Goal: Find specific page/section: Find specific page/section

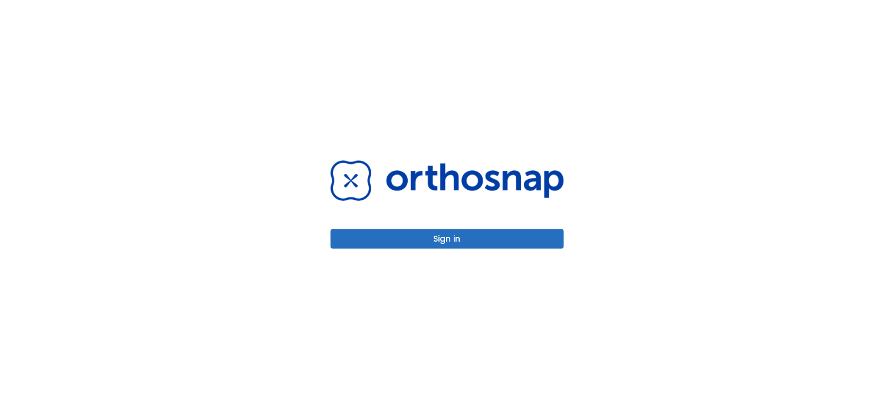
click at [347, 228] on div "Sign in" at bounding box center [447, 204] width 233 height 88
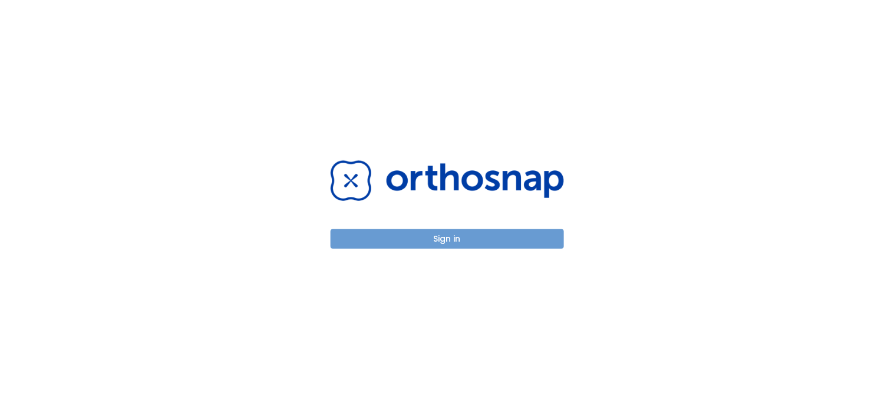
click at [347, 236] on button "Sign in" at bounding box center [447, 238] width 233 height 19
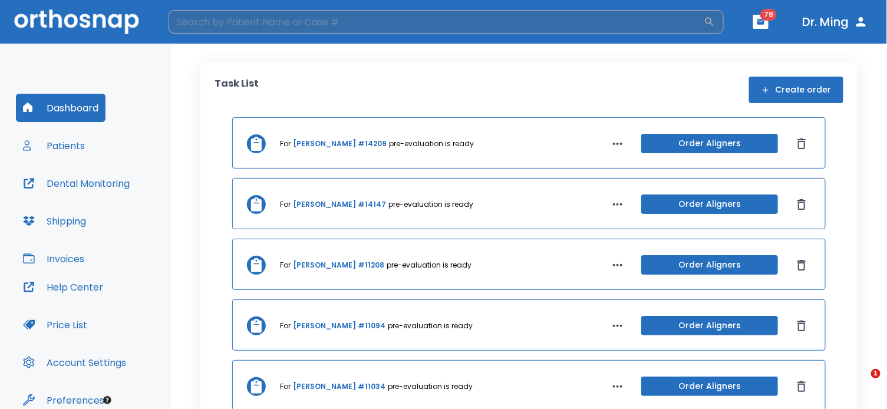
click at [226, 24] on input "search" at bounding box center [436, 22] width 535 height 24
type input "t"
type input "jolina"
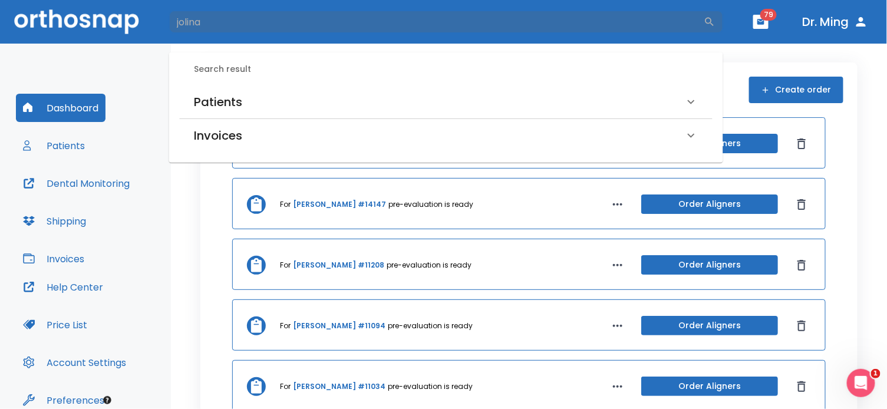
click at [224, 93] on h6 "Patients" at bounding box center [218, 102] width 48 height 19
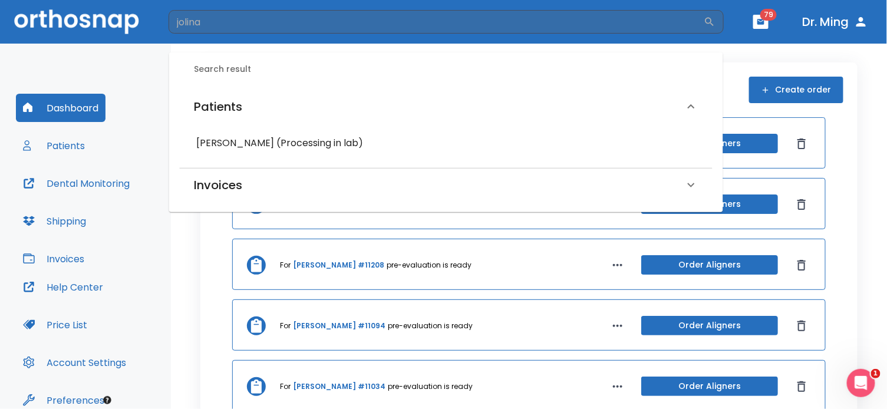
click at [219, 141] on h6 "[PERSON_NAME] (Processing in lab)" at bounding box center [446, 143] width 500 height 17
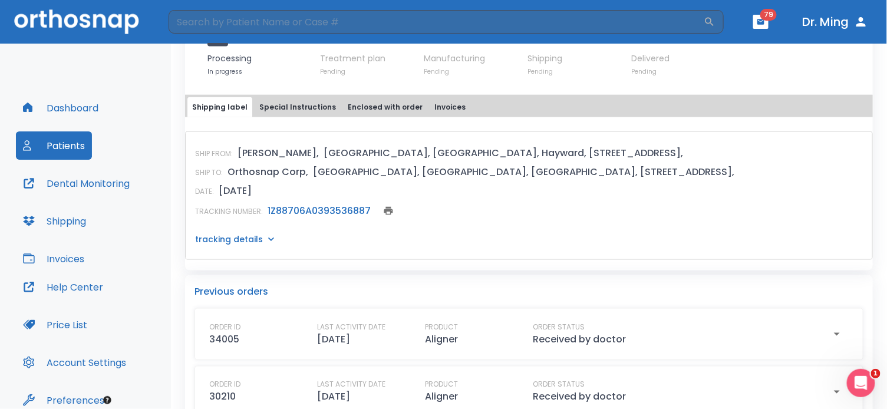
scroll to position [496, 0]
